Goal: Task Accomplishment & Management: Use online tool/utility

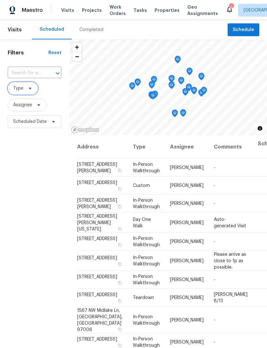
click at [32, 92] on span "Type" at bounding box center [23, 88] width 30 height 13
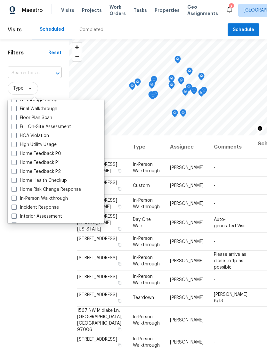
scroll to position [164, 0]
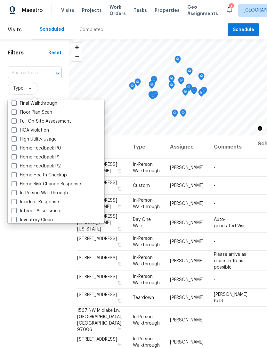
click at [14, 192] on span at bounding box center [14, 192] width 5 height 5
click at [14, 192] on input "In-Person Walkthrough" at bounding box center [14, 192] width 4 height 4
checkbox input "true"
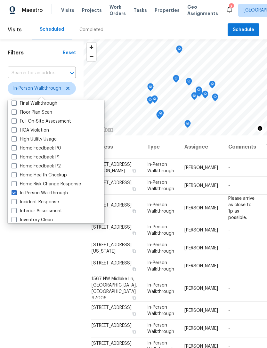
click at [29, 255] on div "Filters Reset ​ In-Person Walkthrough Assignee Scheduled Date" at bounding box center [41, 226] width 83 height 374
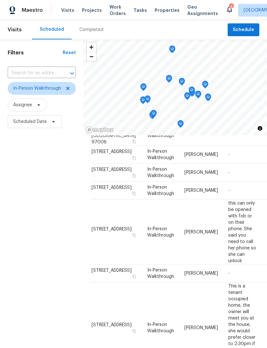
scroll to position [261, 0]
click at [147, 196] on span "In-Person Walkthrough" at bounding box center [160, 190] width 27 height 11
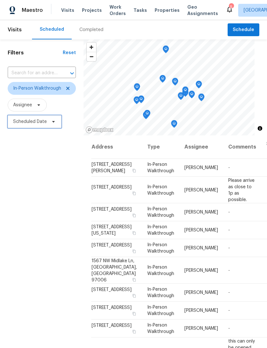
click at [51, 123] on icon at bounding box center [53, 121] width 5 height 5
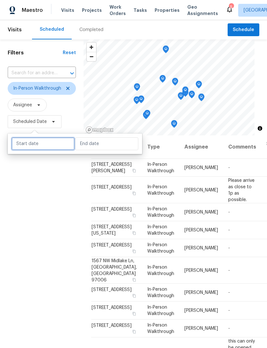
click at [32, 146] on input "text" at bounding box center [43, 143] width 63 height 13
select select "7"
select select "2025"
select select "8"
select select "2025"
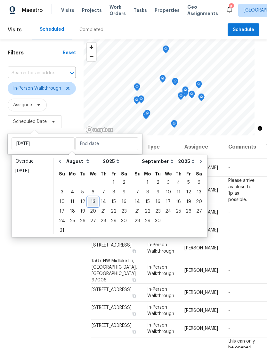
click at [88, 202] on div "13" at bounding box center [93, 201] width 11 height 9
type input "[DATE]"
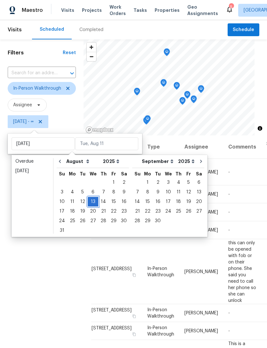
click at [88, 201] on div "13" at bounding box center [93, 201] width 11 height 9
type input "[DATE]"
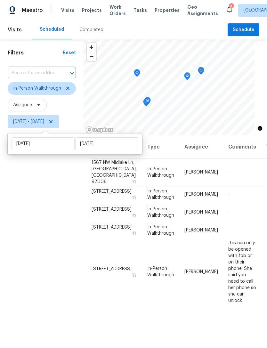
click at [43, 230] on div "Filters Reset ​ In-Person Walkthrough Assignee [DATE] - [DATE]" at bounding box center [41, 226] width 83 height 374
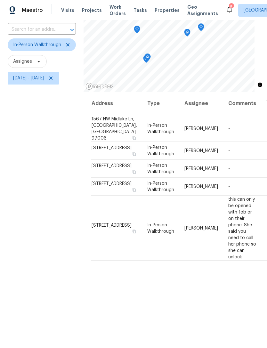
scroll to position [14, 0]
